Goal: Information Seeking & Learning: Find specific fact

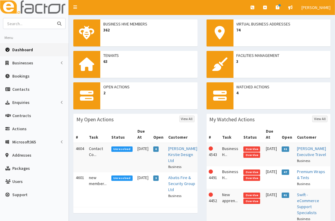
click at [39, 21] on input "text" at bounding box center [28, 23] width 50 height 10
type input "carl vince"
click at [53, 18] on button "submit" at bounding box center [59, 23] width 12 height 10
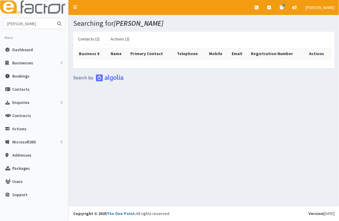
drag, startPoint x: 40, startPoint y: 25, endPoint x: 2, endPoint y: 26, distance: 37.4
click at [2, 26] on section "[PERSON_NAME] Menu Dashboard Businesses Businesses Sectors" at bounding box center [34, 111] width 69 height 186
type input "prestigious"
click at [53, 18] on button "submit" at bounding box center [59, 23] width 12 height 10
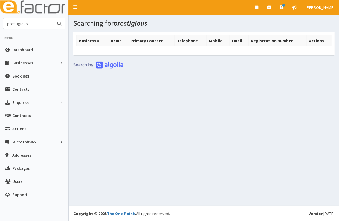
drag, startPoint x: 30, startPoint y: 25, endPoint x: -1, endPoint y: 26, distance: 31.2
click at [0, 26] on html "E Toggle navigation Quick Create Create Business Create Booking" at bounding box center [169, 110] width 339 height 221
type input "carl"
click at [53, 18] on button "submit" at bounding box center [59, 23] width 12 height 10
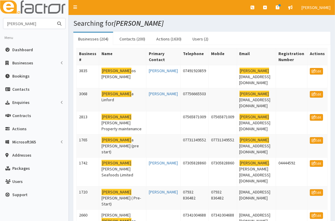
drag, startPoint x: 19, startPoint y: 28, endPoint x: 0, endPoint y: 26, distance: 19.8
type input "Vince"
click at [53, 18] on button "submit" at bounding box center [59, 23] width 12 height 10
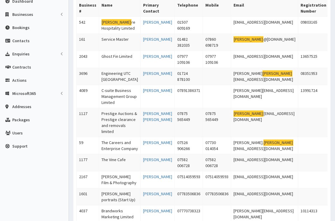
scroll to position [49, 0]
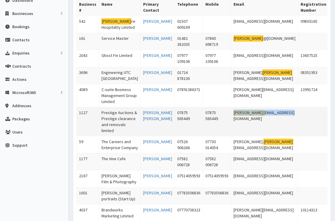
drag, startPoint x: 251, startPoint y: 142, endPoint x: 207, endPoint y: 147, distance: 44.6
click at [231, 136] on td "vince lisa0@gmail.com" at bounding box center [264, 121] width 67 height 29
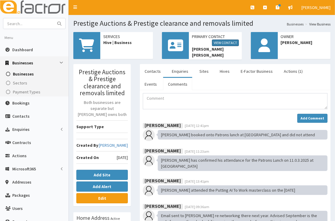
click at [227, 40] on link "View Contact" at bounding box center [225, 42] width 27 height 7
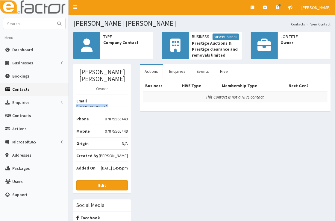
click at [127, 94] on div "[PERSON_NAME] [PERSON_NAME] Owner Email [EMAIL_ADDRESS][DOMAIN_NAME] Phone [PHO…" at bounding box center [101, 128] width 57 height 129
copy li "[EMAIL_ADDRESS][DOMAIN_NAME]"
click at [47, 26] on input "text" at bounding box center [28, 23] width 50 height 10
type input "[PERSON_NAME]"
click at [53, 18] on button "submit" at bounding box center [59, 23] width 12 height 10
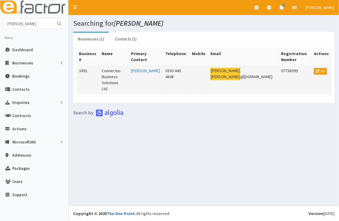
drag, startPoint x: 277, startPoint y: 71, endPoint x: 213, endPoint y: 80, distance: 64.3
click at [213, 80] on tr "3492 Connectus Business Solutions Ltd. Duncan Shaw 0330 440 4848 Duncan . shaw …" at bounding box center [204, 79] width 255 height 29
copy tr "Duncan . shaw @connectus.org.uk"
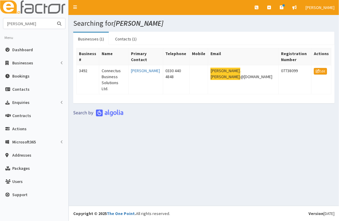
drag, startPoint x: 37, startPoint y: 22, endPoint x: -1, endPoint y: 24, distance: 38.3
click at [0, 24] on html "E Toggle navigation Quick Create Create Business Create Booking" at bounding box center [169, 110] width 339 height 221
type input "kate harling"
click at [53, 18] on button "submit" at bounding box center [59, 23] width 12 height 10
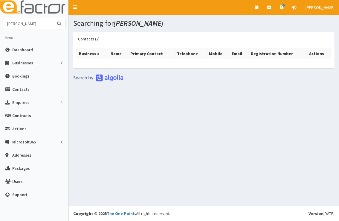
click at [27, 24] on input "[PERSON_NAME]" at bounding box center [28, 23] width 50 height 10
type input "k"
type input "centre"
click at [53, 18] on button "submit" at bounding box center [59, 23] width 12 height 10
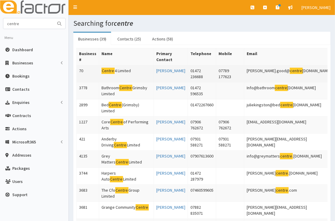
click at [244, 72] on td "tracey.good@ centre 4.org.uk" at bounding box center [290, 73] width 92 height 17
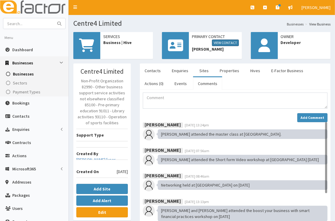
click at [227, 44] on link "View Contact" at bounding box center [225, 42] width 27 height 7
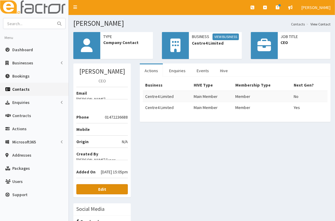
click at [103, 186] on b "Edit" at bounding box center [102, 188] width 8 height 5
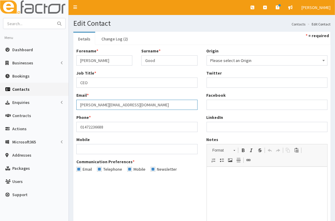
drag, startPoint x: 134, startPoint y: 104, endPoint x: 102, endPoint y: 104, distance: 32.0
click at [102, 104] on input "[PERSON_NAME][EMAIL_ADDRESS][DOMAIN_NAME]" at bounding box center [136, 105] width 121 height 10
click at [21, 24] on input "text" at bounding box center [28, 23] width 50 height 10
type input "graham cowan"
click at [53, 18] on button "submit" at bounding box center [59, 23] width 12 height 10
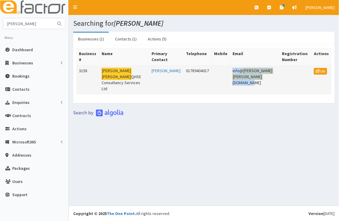
drag, startPoint x: 279, startPoint y: 71, endPoint x: 220, endPoint y: 73, distance: 58.7
click at [230, 73] on td "info@ graham cowan qhse.co.uk" at bounding box center [254, 79] width 49 height 29
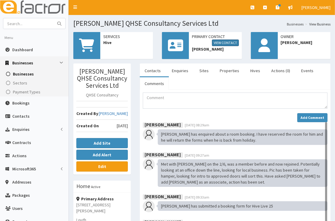
click at [231, 44] on link "View Contact" at bounding box center [225, 42] width 27 height 7
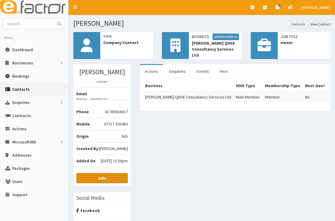
click at [104, 175] on b "Edit" at bounding box center [102, 177] width 8 height 5
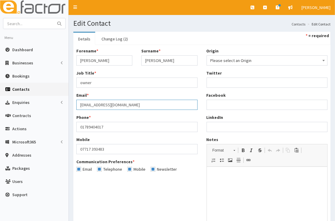
drag, startPoint x: 147, startPoint y: 106, endPoint x: 73, endPoint y: 111, distance: 74.4
click at [73, 111] on div "Forename * Graham Surname * Cowan Job Title * owner Email * info@grahamcowanqhs…" at bounding box center [137, 112] width 130 height 129
click at [44, 22] on input "text" at bounding box center [28, 23] width 50 height 10
type input "[PERSON_NAME]"
click at [53, 18] on button "submit" at bounding box center [59, 23] width 12 height 10
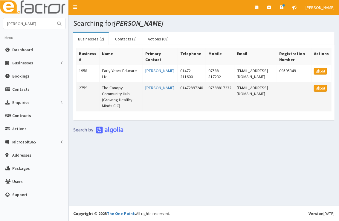
click at [239, 87] on td "[EMAIL_ADDRESS][DOMAIN_NAME]" at bounding box center [256, 96] width 42 height 29
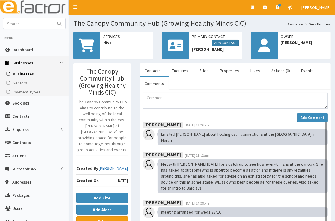
click at [228, 43] on link "View Contact" at bounding box center [225, 42] width 27 height 7
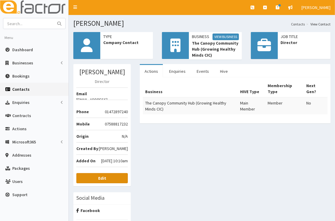
click at [116, 173] on link "Edit" at bounding box center [101, 178] width 51 height 10
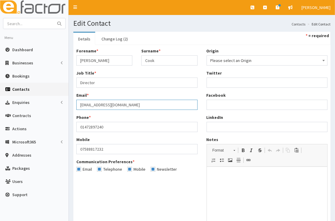
drag, startPoint x: 151, startPoint y: 104, endPoint x: 73, endPoint y: 109, distance: 78.6
click at [73, 109] on div "Forename * Michelle Surname * Cook Job Title * Director Email * office@growingh…" at bounding box center [137, 112] width 130 height 129
click at [48, 22] on input "text" at bounding box center [28, 23] width 50 height 10
type input "gary davi"
click at [53, 18] on button "submit" at bounding box center [59, 23] width 12 height 10
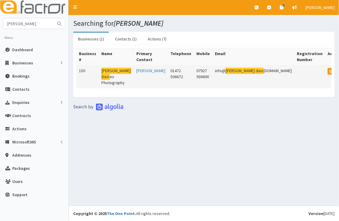
click at [269, 71] on td "info@ [PERSON_NAME] [DOMAIN_NAME]" at bounding box center [253, 76] width 82 height 23
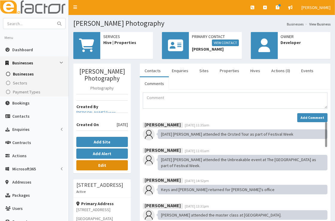
click at [104, 162] on b "Edit" at bounding box center [102, 164] width 8 height 5
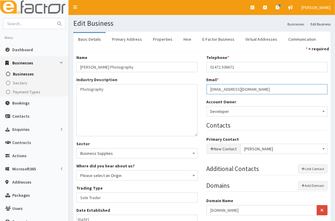
drag, startPoint x: 277, startPoint y: 88, endPoint x: 193, endPoint y: 90, distance: 84.4
click at [193, 90] on div "Name * Gary Davies Photography Industry Description * Photography Sector Busine…" at bounding box center [202, 174] width 260 height 241
click at [41, 25] on input "text" at bounding box center [28, 23] width 50 height 10
type input "[PERSON_NAME]"
click at [53, 18] on button "submit" at bounding box center [59, 23] width 12 height 10
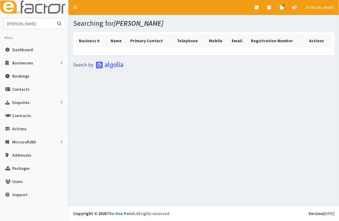
click at [41, 25] on input "[PERSON_NAME]" at bounding box center [28, 23] width 50 height 10
type input "h"
type input "[PERSON_NAME]"
click at [53, 18] on button "submit" at bounding box center [59, 23] width 12 height 10
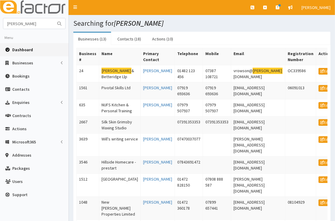
click at [28, 46] on link "Dashboard" at bounding box center [34, 49] width 69 height 13
